Goal: Task Accomplishment & Management: Complete application form

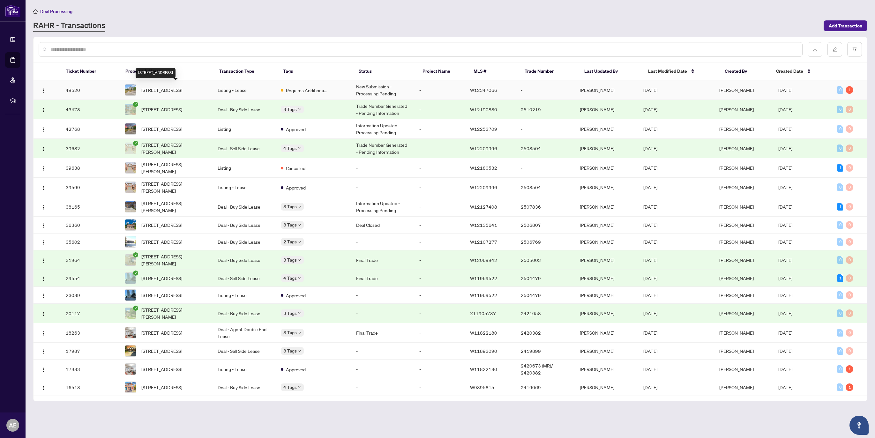
click at [161, 90] on span "[STREET_ADDRESS]" at bounding box center [161, 89] width 41 height 7
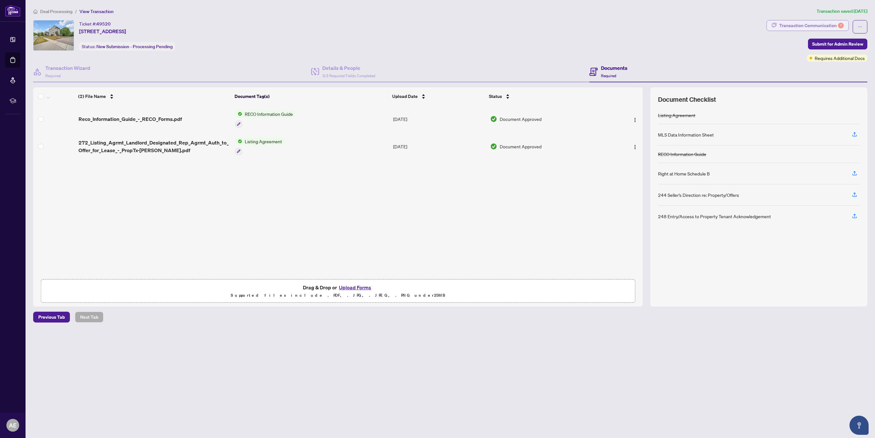
click at [450, 25] on div "Transaction Communication 1" at bounding box center [811, 25] width 64 height 10
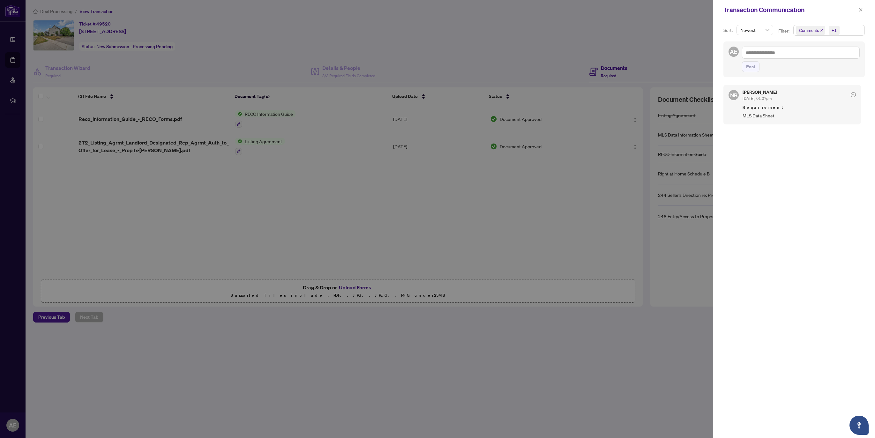
click at [418, 223] on div at bounding box center [437, 219] width 875 height 438
click at [450, 9] on icon "close" at bounding box center [860, 10] width 4 height 4
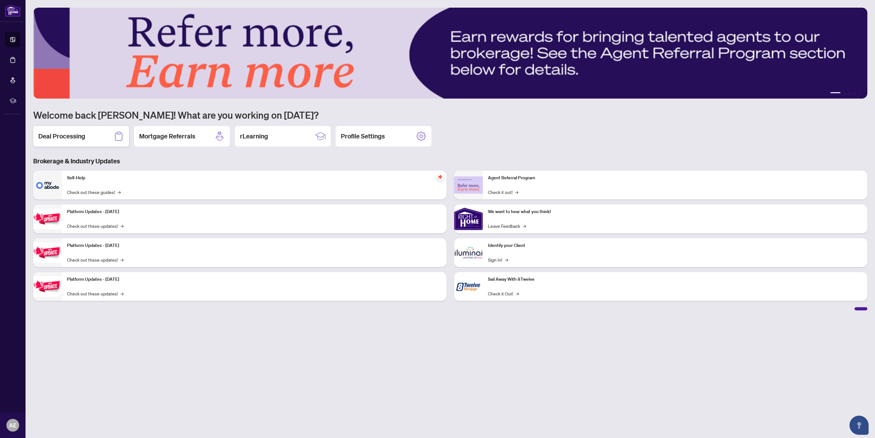
click at [68, 133] on h2 "Deal Processing" at bounding box center [61, 136] width 47 height 9
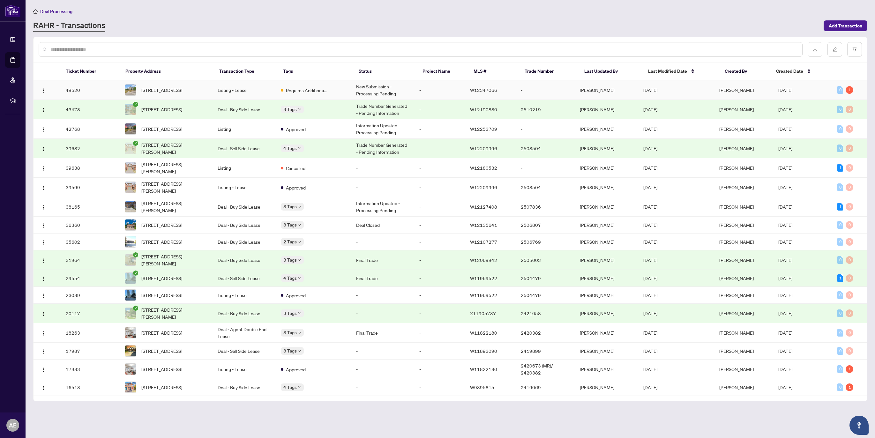
click at [375, 87] on td "New Submission - Processing Pending" at bounding box center [382, 89] width 63 height 19
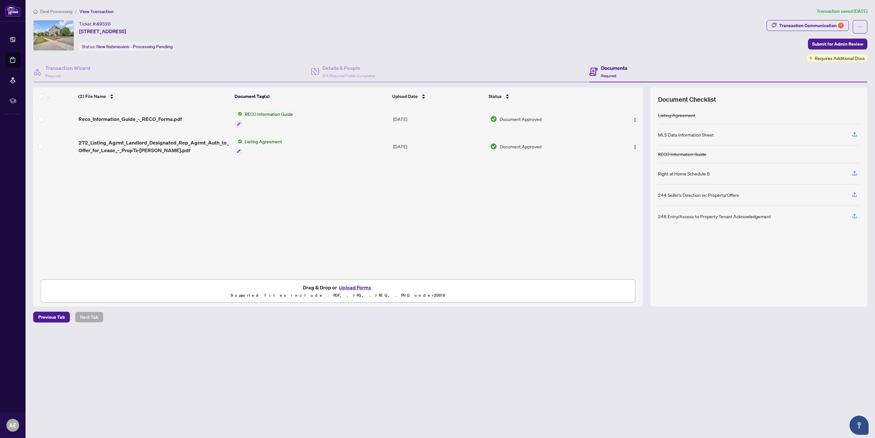
click at [360, 287] on button "Upload Forms" at bounding box center [355, 287] width 36 height 8
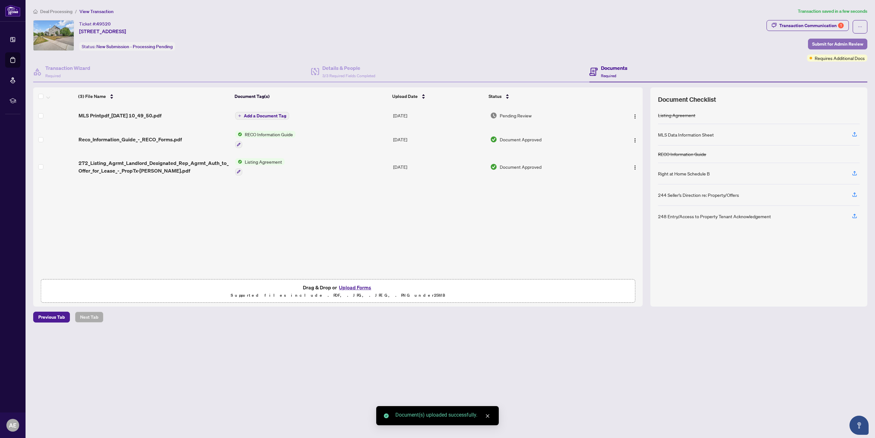
click at [837, 41] on span "Submit for Admin Review" at bounding box center [837, 44] width 51 height 10
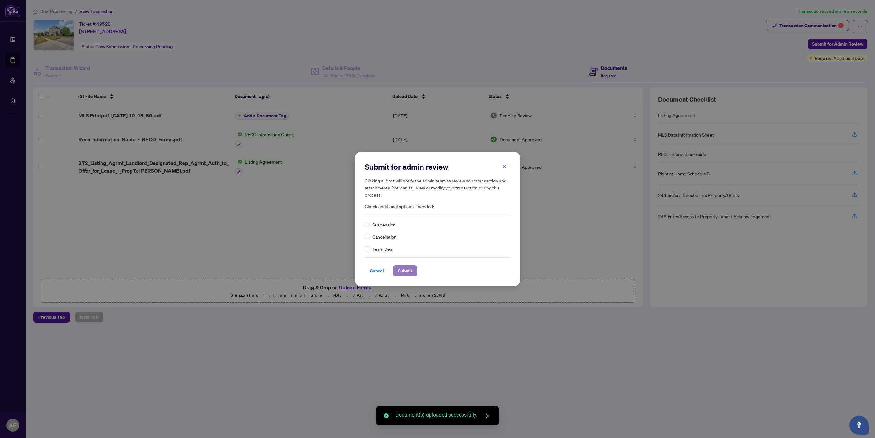
click at [412, 272] on button "Submit" at bounding box center [405, 270] width 25 height 11
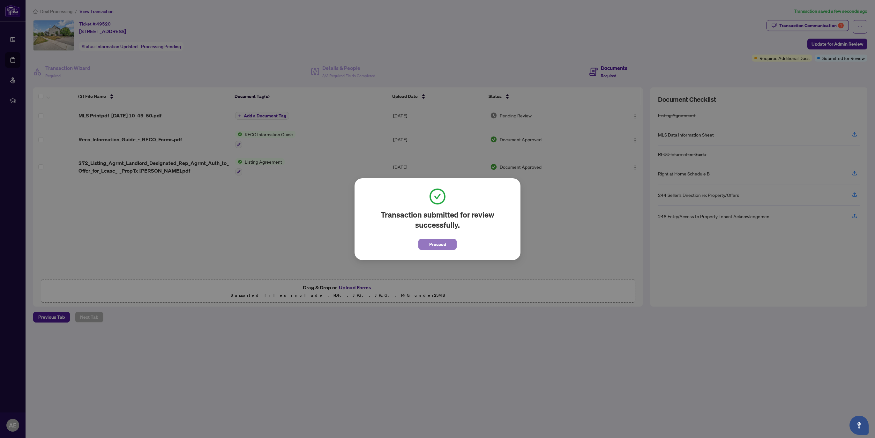
click at [443, 246] on span "Proceed" at bounding box center [437, 244] width 17 height 10
